Goal: Find specific page/section: Find specific page/section

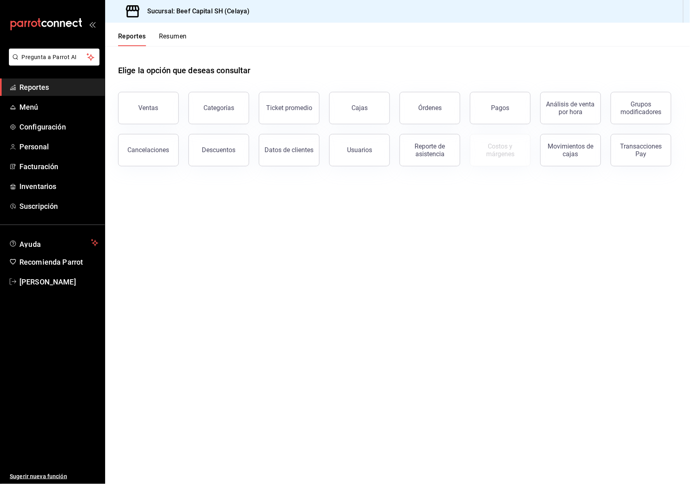
click at [420, 105] on div "Órdenes" at bounding box center [429, 108] width 23 height 8
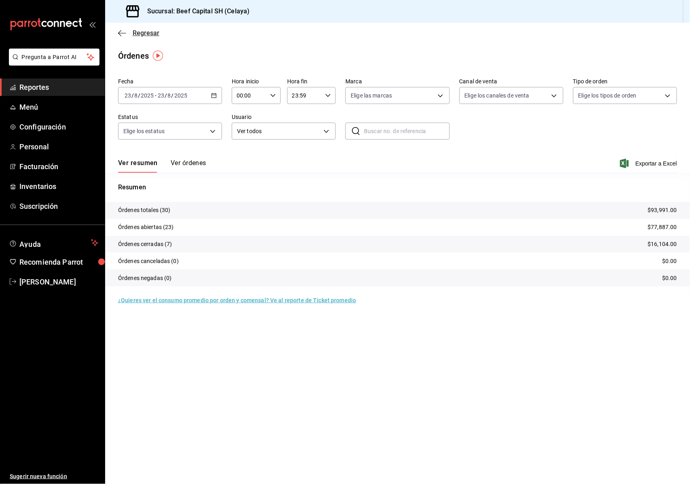
click at [125, 30] on icon "button" at bounding box center [122, 33] width 8 height 7
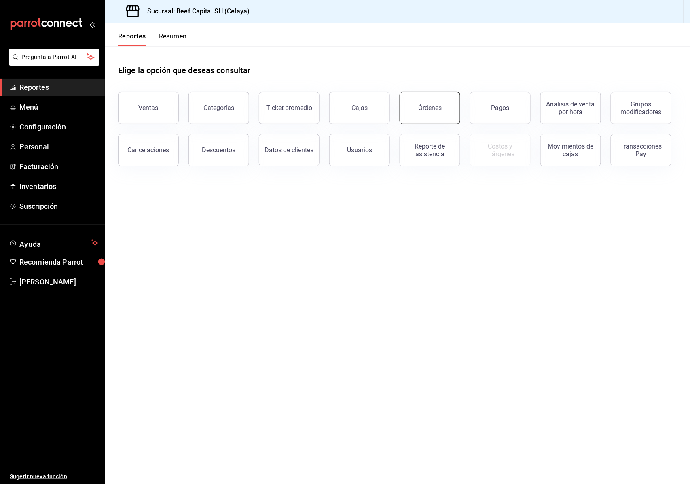
click at [440, 104] on div "Órdenes" at bounding box center [429, 108] width 23 height 8
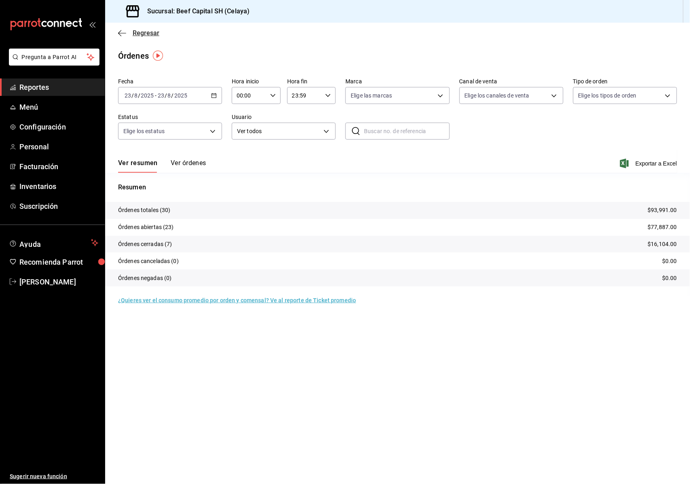
click at [125, 34] on icon "button" at bounding box center [122, 33] width 8 height 7
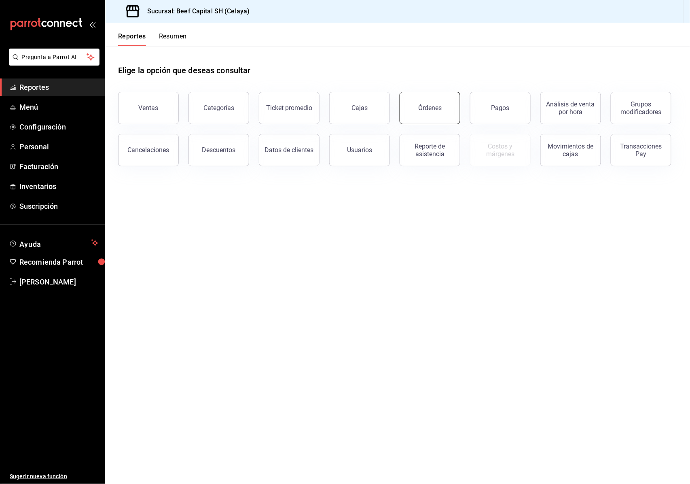
click at [427, 109] on div "Órdenes" at bounding box center [429, 108] width 23 height 8
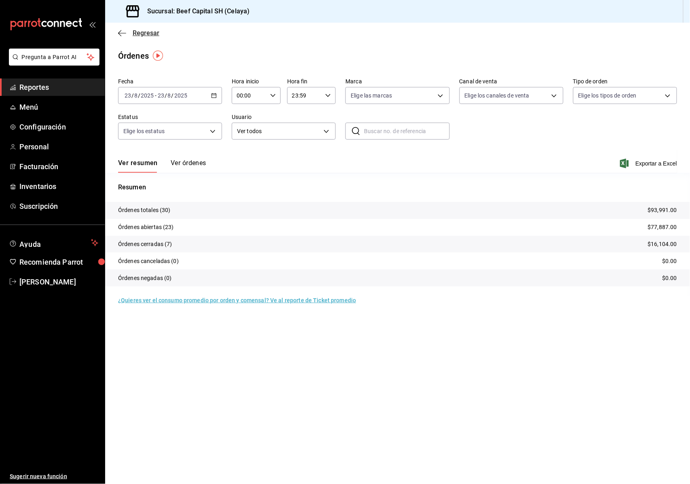
click at [124, 32] on icon "button" at bounding box center [122, 33] width 8 height 7
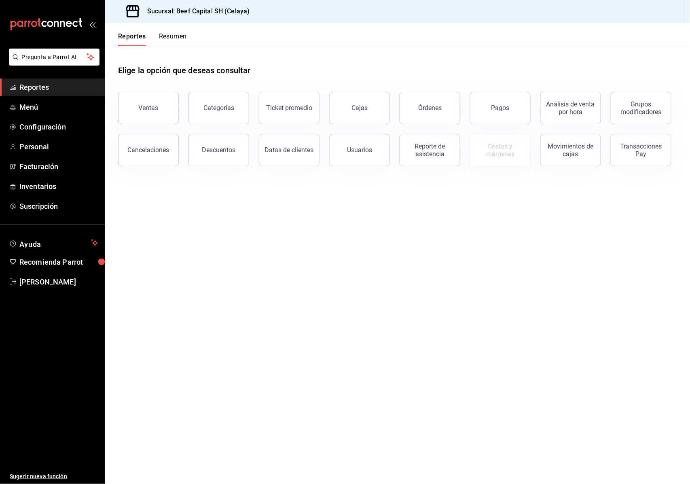
click at [416, 32] on header "Reportes Resumen" at bounding box center [397, 34] width 585 height 23
click at [172, 115] on button "Ventas" at bounding box center [148, 108] width 61 height 32
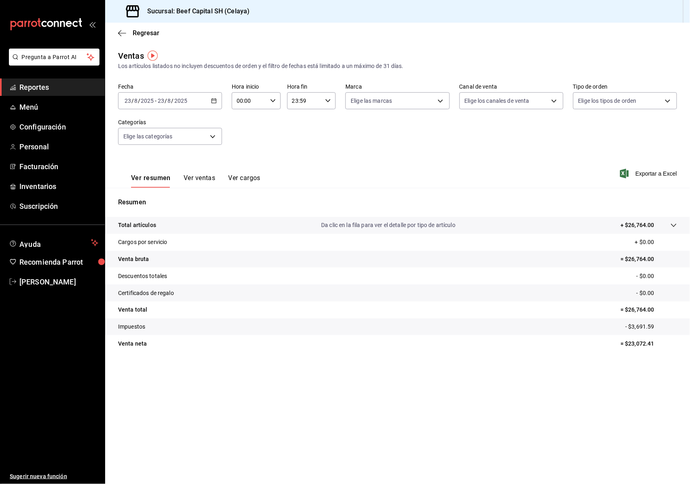
click at [214, 99] on icon "button" at bounding box center [214, 101] width 6 height 6
click at [166, 202] on li "Rango de fechas" at bounding box center [157, 198] width 76 height 18
click at [119, 23] on div "Regresar" at bounding box center [397, 33] width 585 height 21
click at [119, 36] on icon "button" at bounding box center [122, 33] width 8 height 7
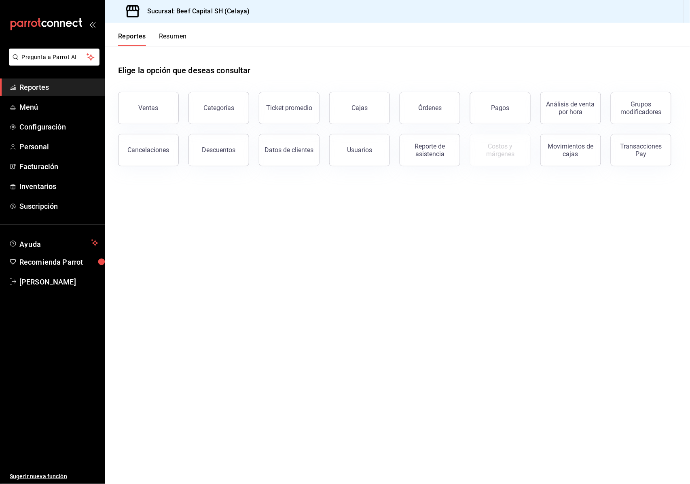
click at [27, 87] on span "Reportes" at bounding box center [58, 87] width 79 height 11
click at [0, 79] on link "Reportes" at bounding box center [52, 87] width 105 height 17
